Goal: Find specific page/section: Find specific page/section

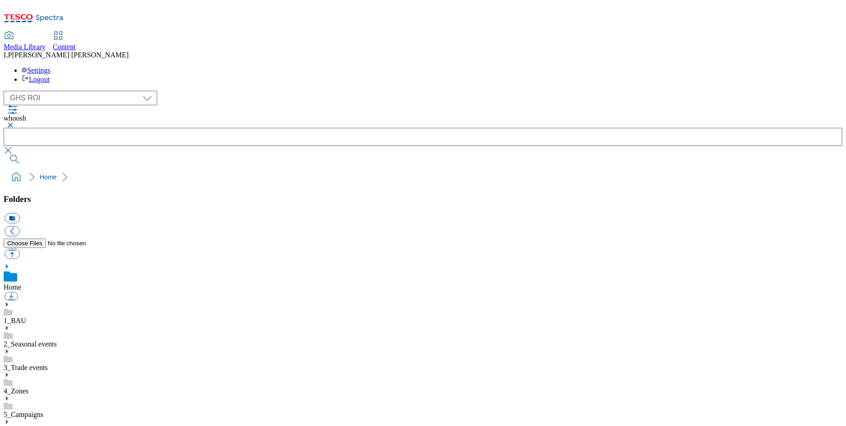
scroll to position [260, 0]
click at [46, 43] on span "Media Library" at bounding box center [25, 47] width 42 height 8
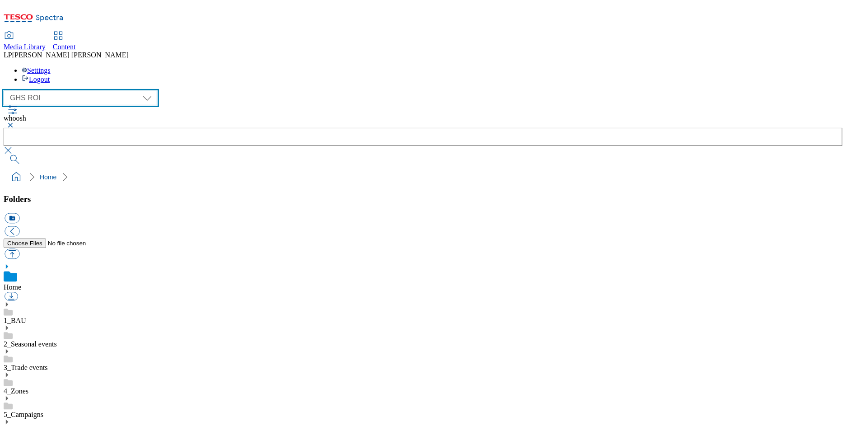
click at [75, 91] on select "Clubcard Marketing Demo Dotcom [GEOGRAPHIC_DATA] Emails GHS Marketing UK GHS Pr…" at bounding box center [81, 98] width 154 height 14
select select "flare-homepage"
click at [6, 91] on select "Clubcard Marketing Demo Dotcom [GEOGRAPHIC_DATA] Emails GHS Marketing UK GHS Pr…" at bounding box center [81, 98] width 154 height 14
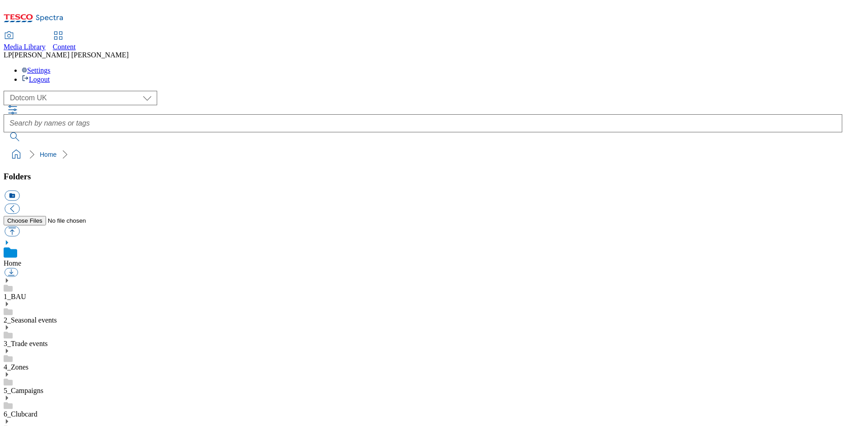
drag, startPoint x: 499, startPoint y: 407, endPoint x: 475, endPoint y: 356, distance: 55.9
